Goal: Information Seeking & Learning: Learn about a topic

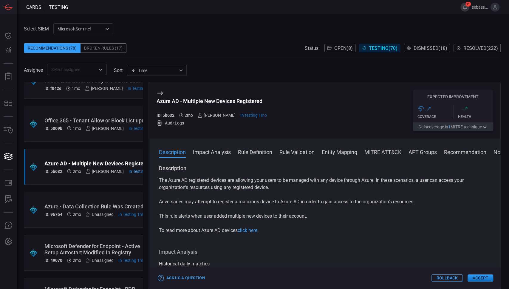
scroll to position [795, 0]
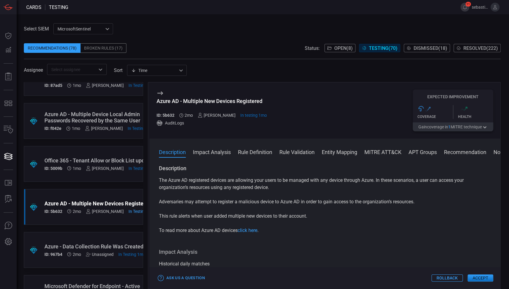
click at [111, 170] on div "[PERSON_NAME]" at bounding box center [105, 168] width 38 height 5
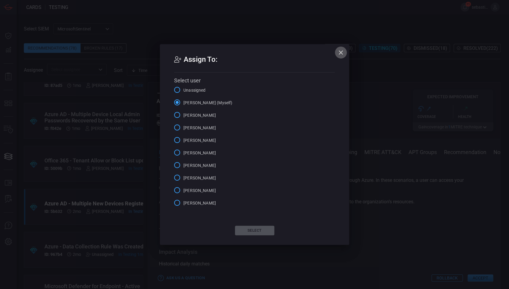
click at [342, 51] on icon "button" at bounding box center [341, 52] width 4 height 4
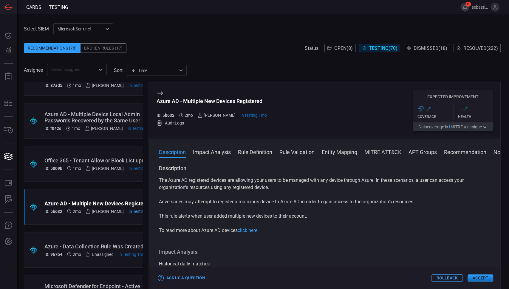
click at [90, 152] on div ".suggested_cards_icon{fill:url(#suggested_cards_icon);} Office 365 - Tenant All…" at bounding box center [83, 164] width 119 height 36
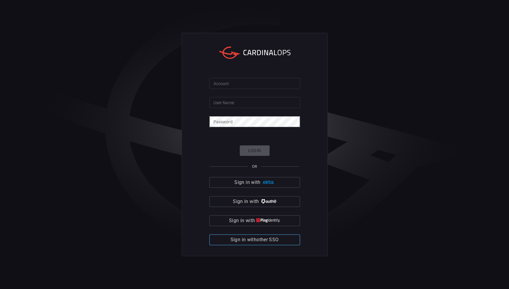
click at [258, 237] on span "Sign in with other SSO" at bounding box center [255, 239] width 48 height 8
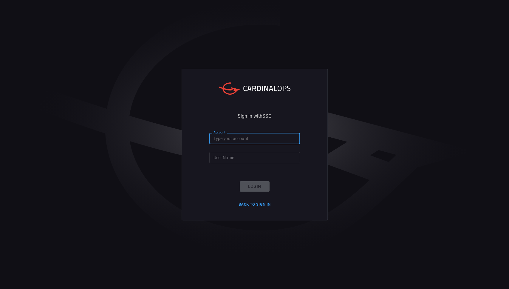
click at [252, 140] on input "Account" at bounding box center [254, 138] width 91 height 11
type input "[PERSON_NAME]-lovells"
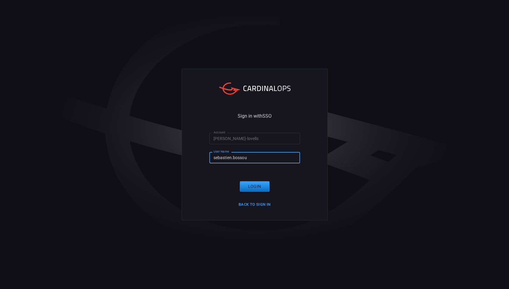
type input "sebastien.bossous"
click button "Login" at bounding box center [255, 186] width 30 height 10
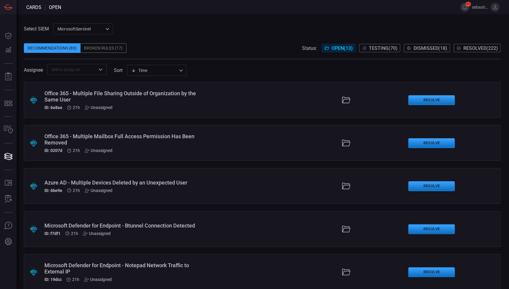
click at [384, 46] on span "Testing ( 70 )" at bounding box center [383, 48] width 29 height 6
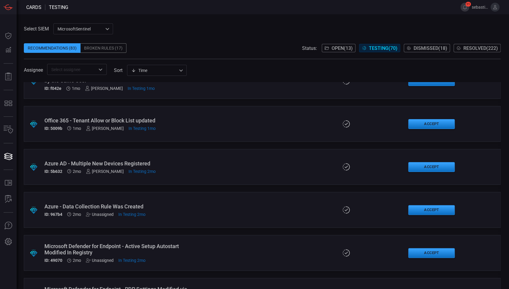
scroll to position [756, 0]
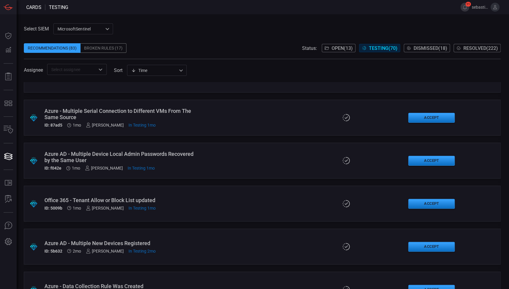
click at [183, 194] on div ".suggested_cards_icon{fill:url(#suggested_cards_icon);} Office 365 - Tenant All…" at bounding box center [262, 204] width 477 height 36
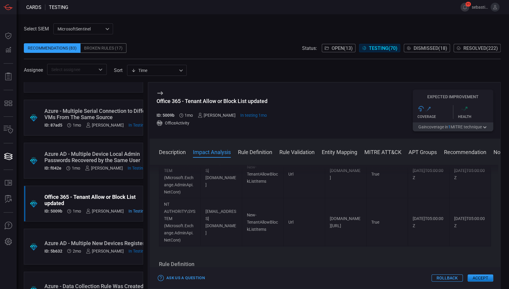
scroll to position [795, 0]
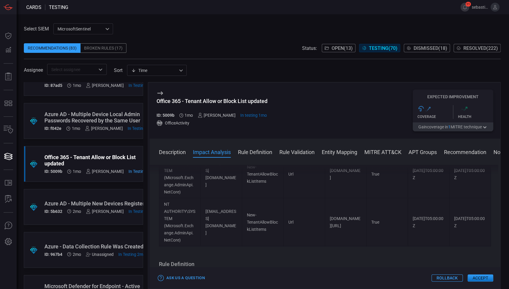
click at [111, 195] on div ".suggested_cards_icon{fill:url(#suggested_cards_icon);} Azure AD - Multiple New…" at bounding box center [83, 207] width 119 height 36
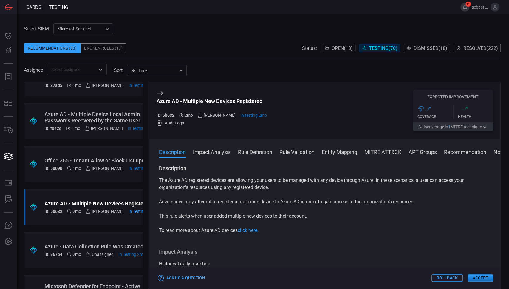
click at [202, 100] on div "Azure AD - Multiple New Devices Registered" at bounding box center [212, 101] width 111 height 6
copy div "Azure AD - Multiple New Devices Registered"
drag, startPoint x: 159, startPoint y: 203, endPoint x: 450, endPoint y: 207, distance: 291.8
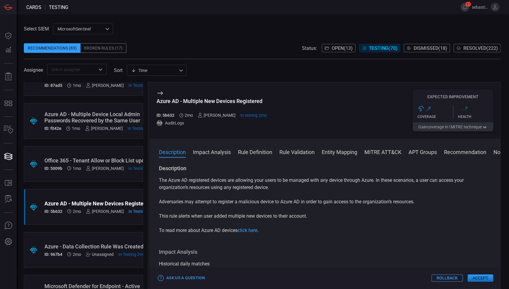
click at [450, 207] on div "The Azure AD registered devices are allowing your users to be managed with any …" at bounding box center [325, 205] width 332 height 57
copy p "Adversaries m"
drag, startPoint x: 156, startPoint y: 101, endPoint x: 284, endPoint y: 109, distance: 128.2
click at [284, 109] on div "Azure AD - Multiple New Devices Registered ID: 5b632 2mo sebastien bossous In t…" at bounding box center [324, 110] width 351 height 56
copy div "Azure AD - Multiple New Devices Registered"
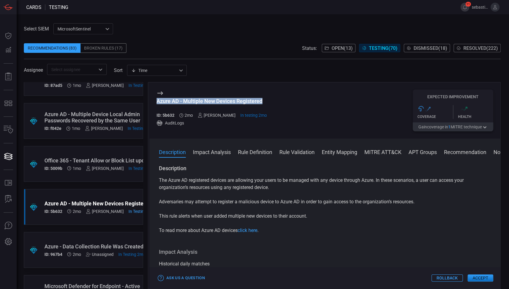
copy div "Azure AD - Multiple New Devices Registered"
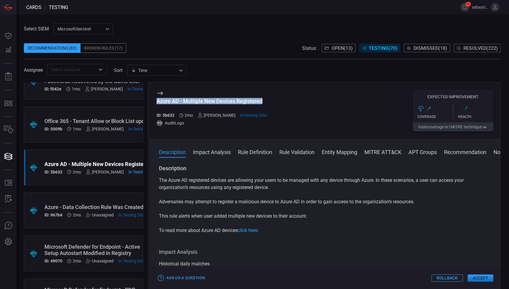
scroll to position [835, 0]
click at [106, 196] on div ".suggested_cards_icon{fill:url(#suggested_cards_icon);} Azure - Data Collection…" at bounding box center [83, 210] width 119 height 36
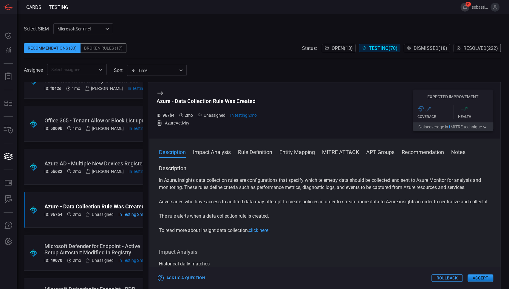
click at [160, 102] on div "Azure - Data Collection Rule Was Created" at bounding box center [207, 101] width 101 height 6
copy div "Azure - Data Collection Rule Was Created"
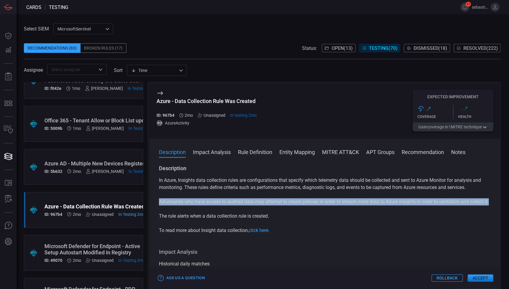
drag, startPoint x: 159, startPoint y: 203, endPoint x: 186, endPoint y: 210, distance: 27.2
click at [186, 205] on p "Adversaries who have access to audited data may attempt to create policies in o…" at bounding box center [325, 201] width 332 height 7
copy p "Adversaries who have access to audited data may attempt to create policies in o…"
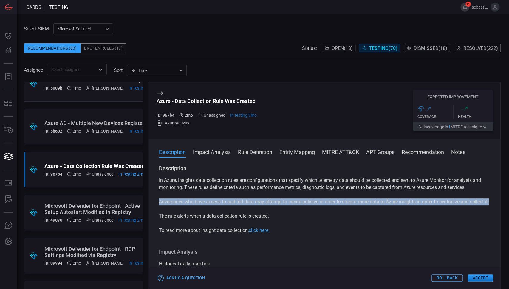
scroll to position [915, 0]
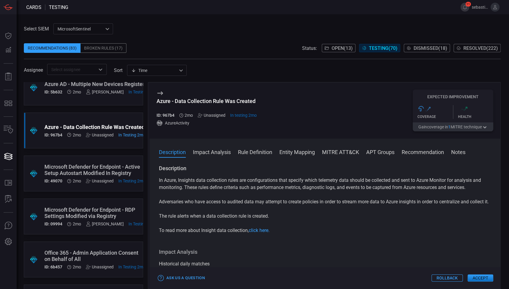
click at [105, 166] on div "Microsoft Defender for Endpoint - Active Setup Autostart Modified In Registry" at bounding box center [94, 169] width 101 height 13
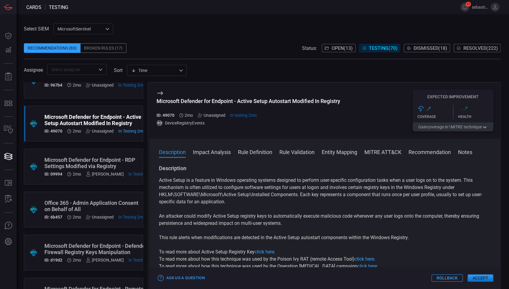
scroll to position [977, 0]
